Goal: Task Accomplishment & Management: Manage account settings

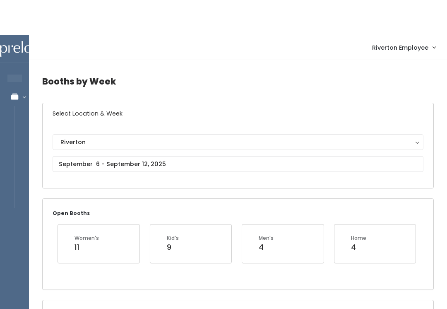
scroll to position [0, 49]
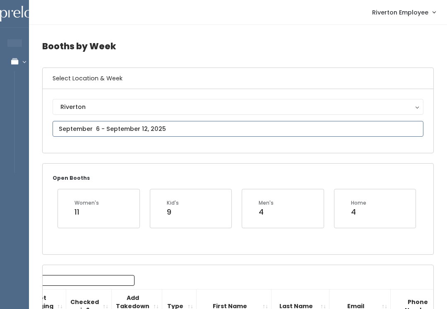
click at [165, 128] on input "text" at bounding box center [238, 129] width 371 height 16
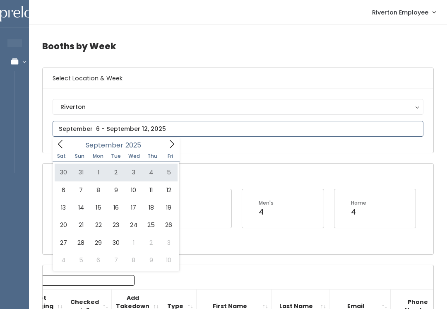
type input "[DATE] to [DATE]"
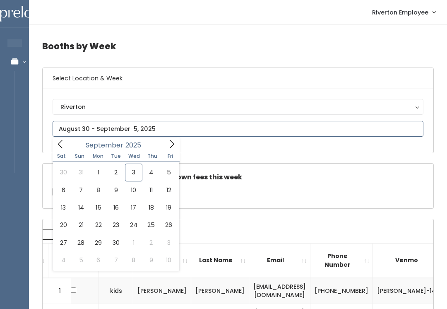
type input "September 6 to September 12"
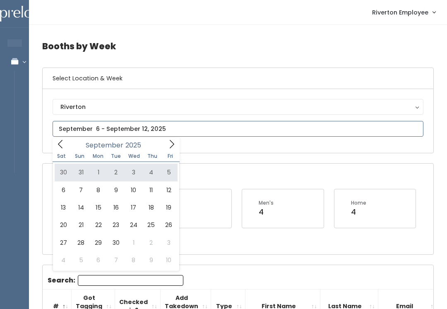
type input "August 30 to September 5"
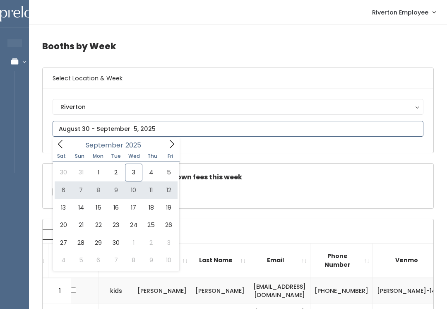
type input "September 6 to September 12"
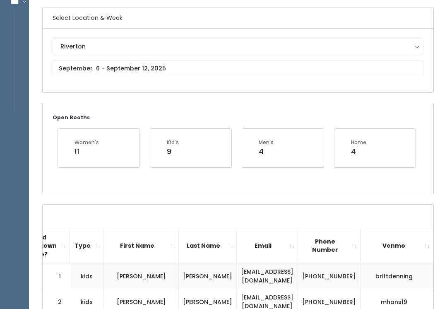
scroll to position [61, 0]
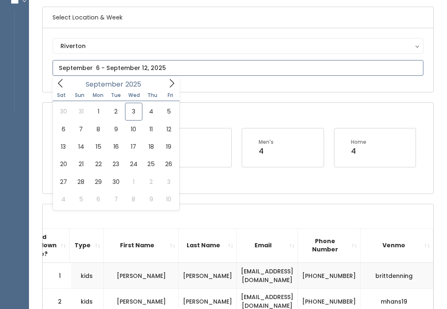
type input "September 13 to September 19"
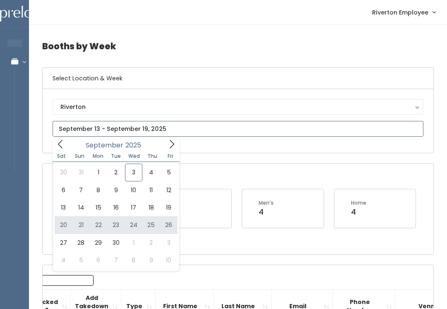
type input "September 20 to September 26"
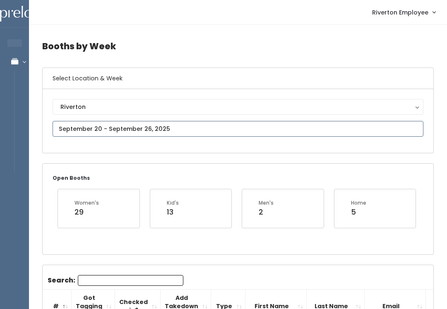
click at [215, 130] on input "text" at bounding box center [238, 129] width 371 height 16
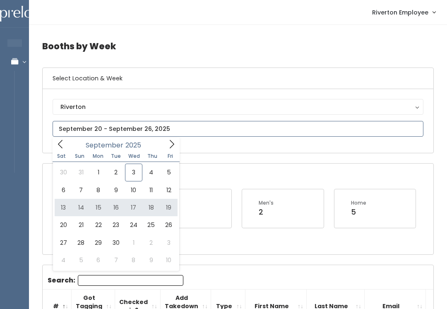
type input "[DATE] to [DATE]"
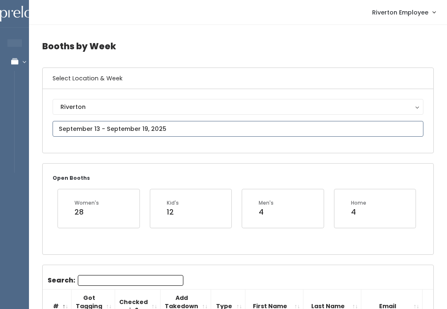
click at [196, 131] on input "text" at bounding box center [238, 129] width 371 height 16
type input "September 20 to September 26"
click at [79, 122] on input "text" at bounding box center [238, 129] width 371 height 16
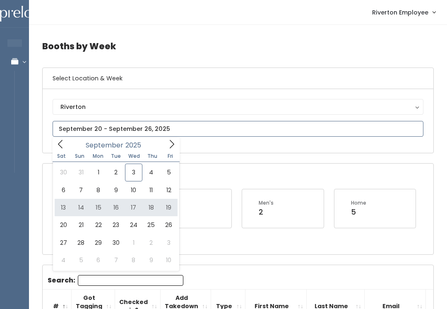
type input "September 13 to September 19"
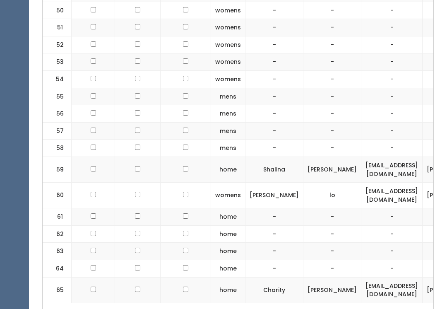
scroll to position [1278, 0]
